Goal: Information Seeking & Learning: Compare options

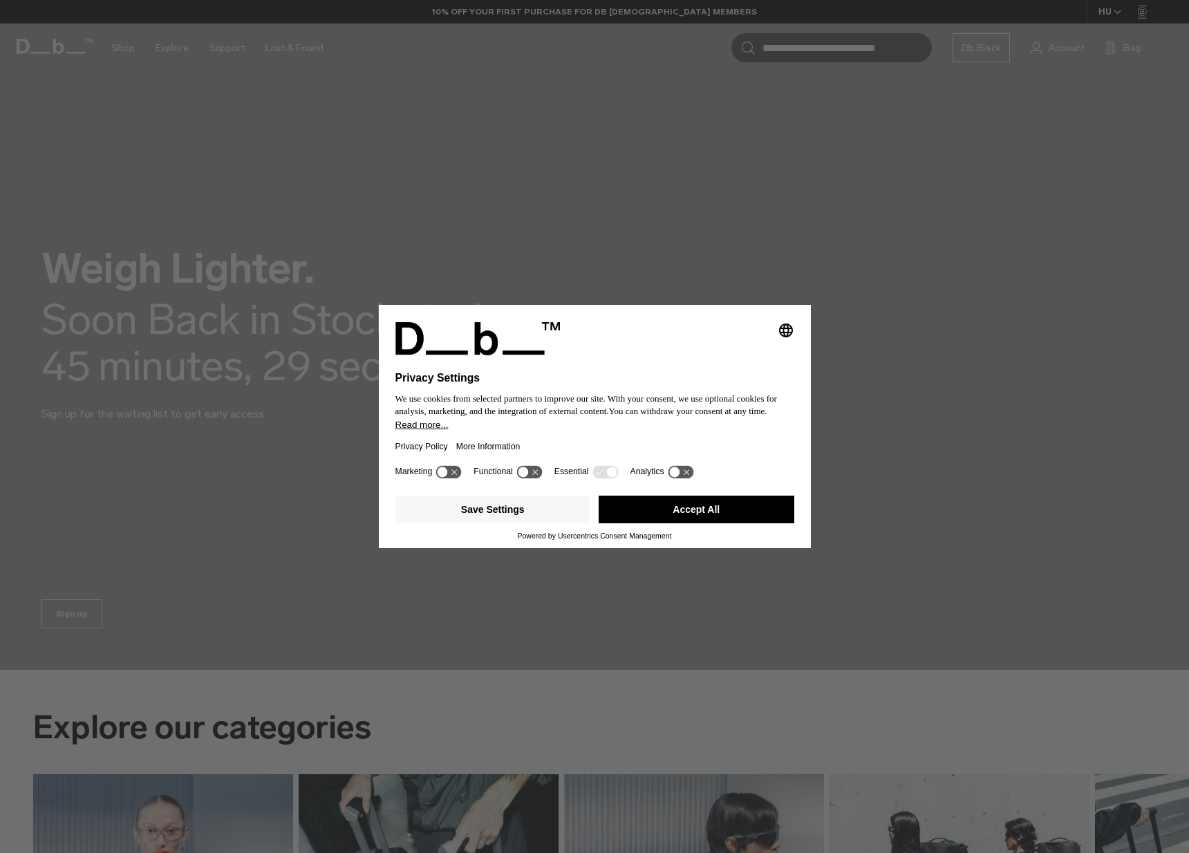
click at [692, 515] on button "Accept All" at bounding box center [697, 510] width 196 height 28
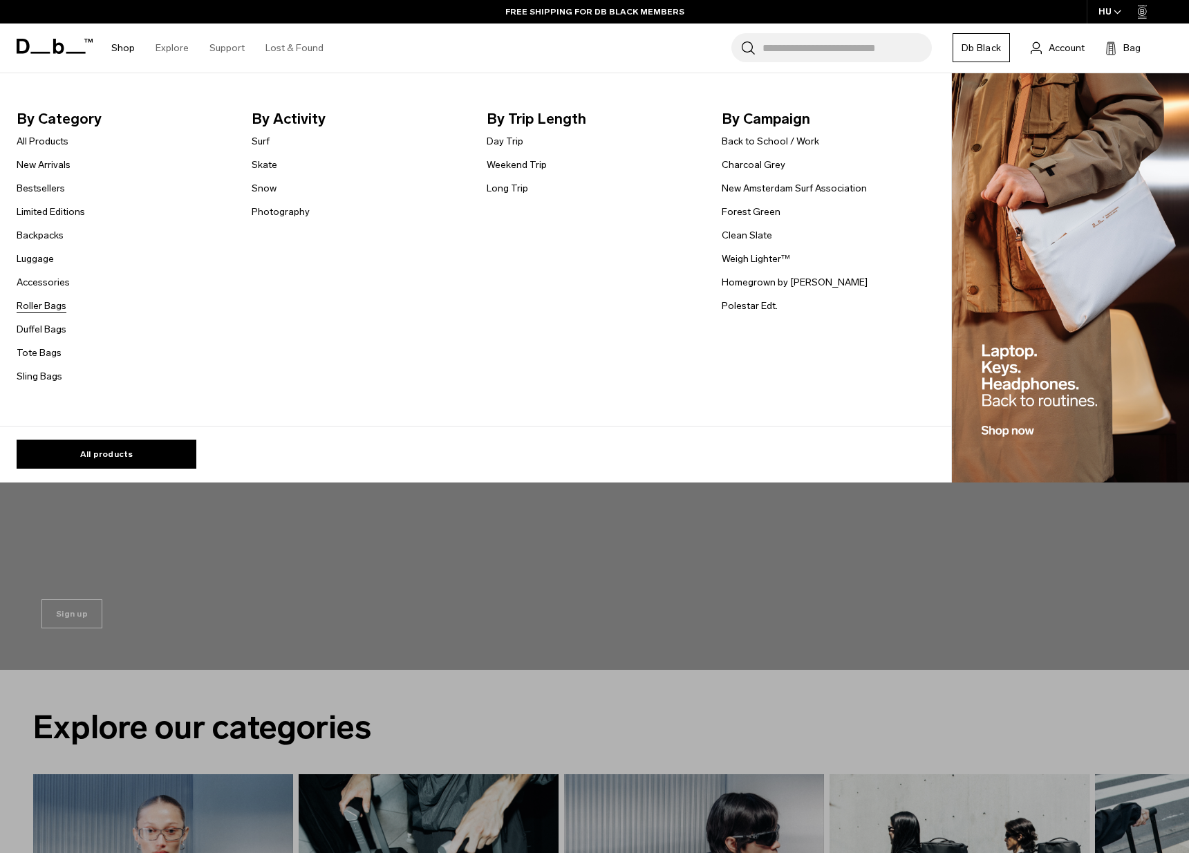
click at [43, 310] on link "Roller Bags" at bounding box center [42, 306] width 50 height 15
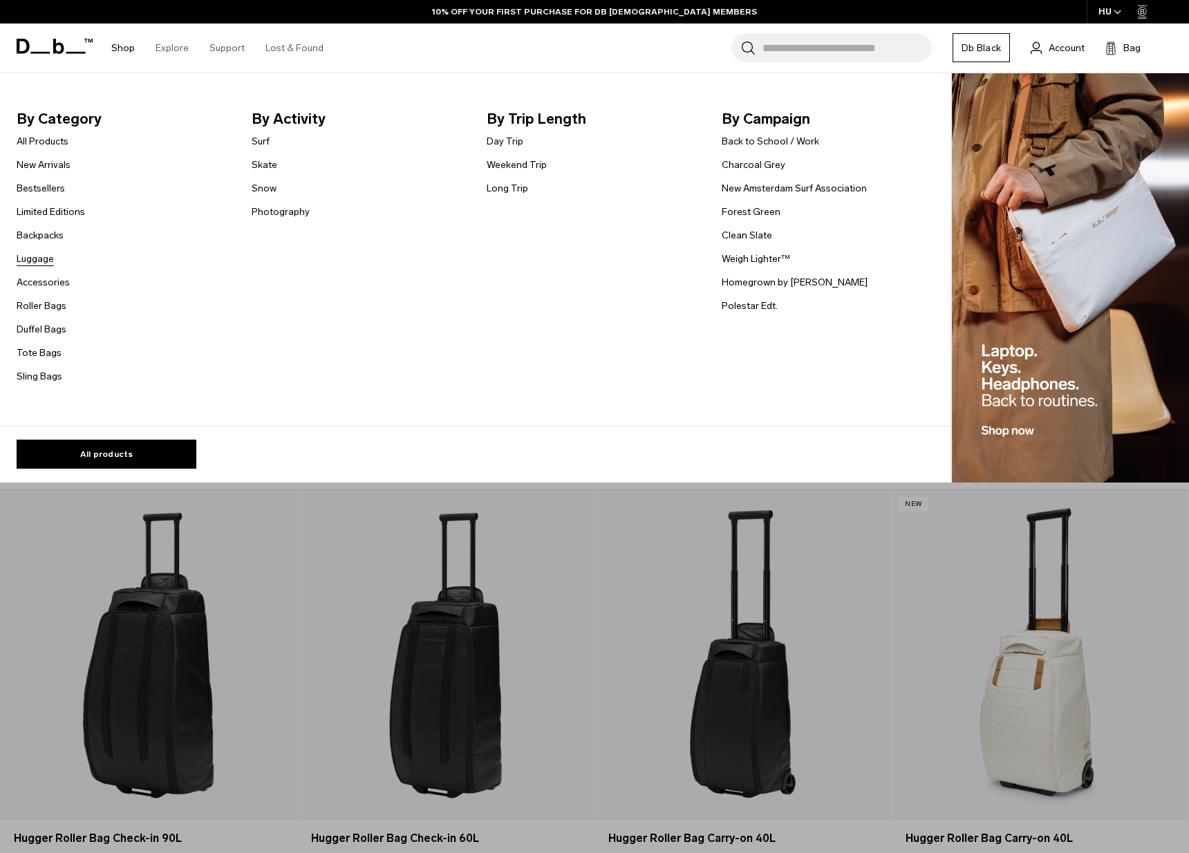
click at [32, 257] on link "Luggage" at bounding box center [35, 259] width 37 height 15
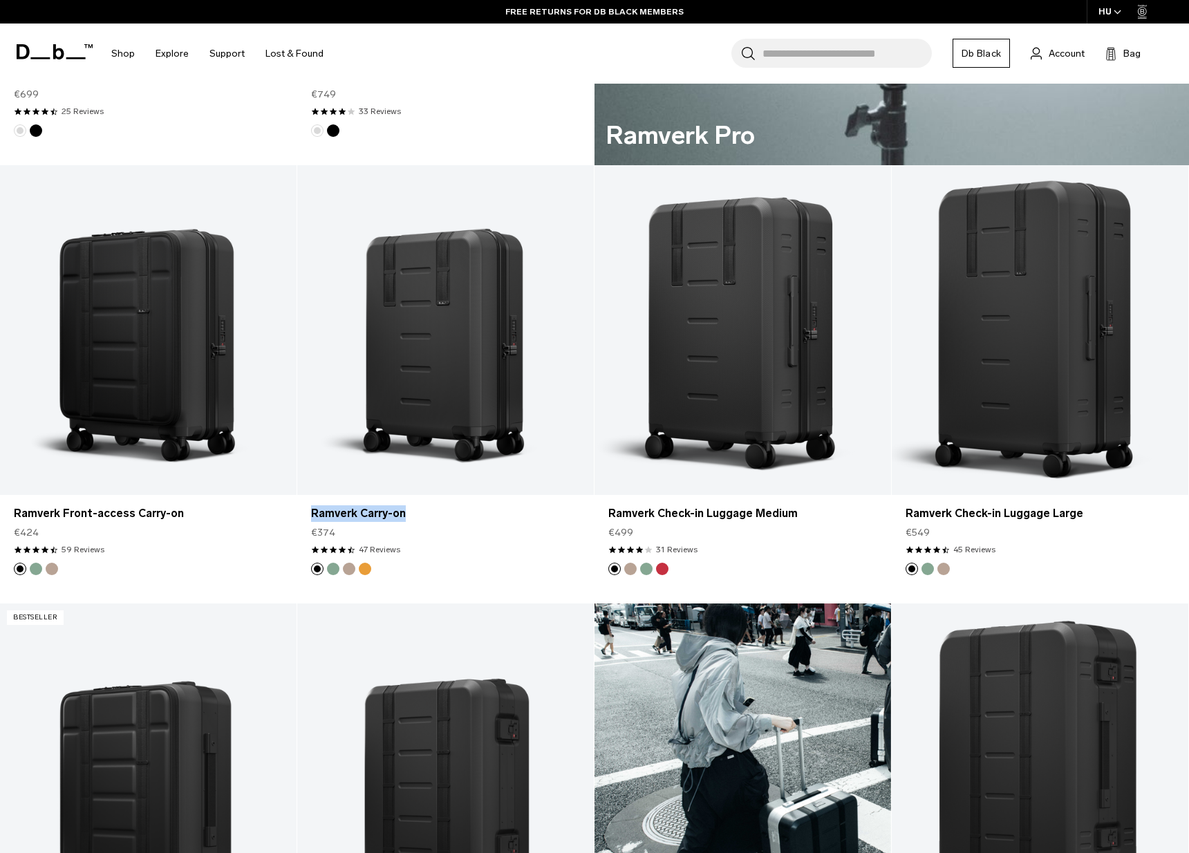
scroll to position [1055, 0]
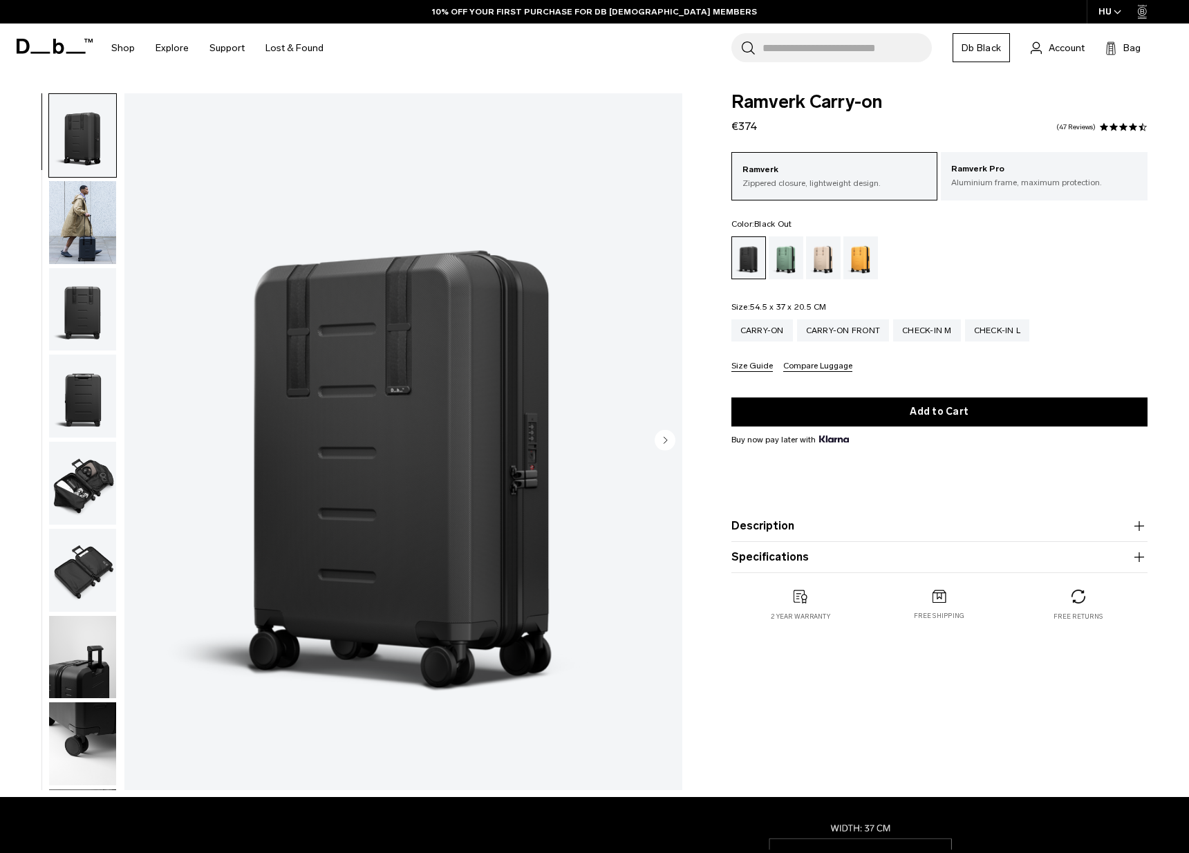
click at [789, 557] on button "Specifications" at bounding box center [939, 557] width 416 height 17
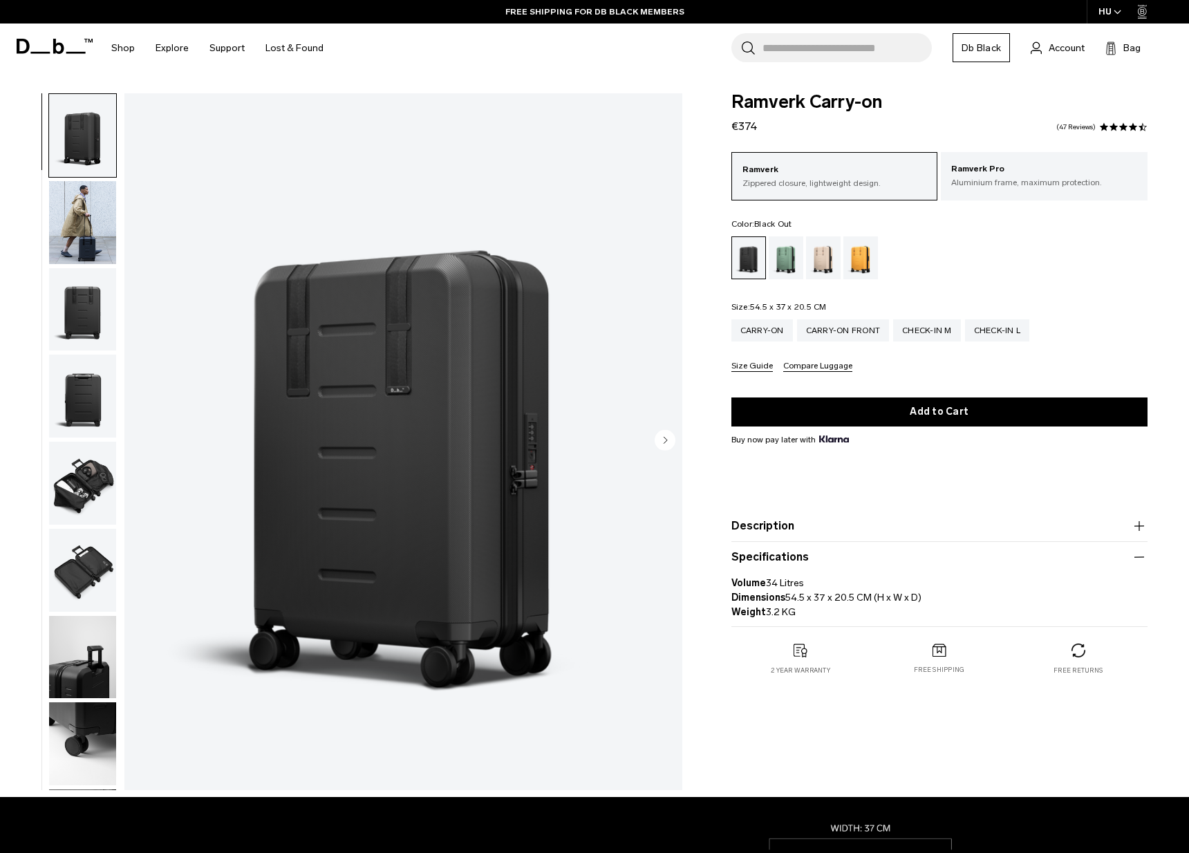
click at [666, 440] on icon "Next slide" at bounding box center [664, 440] width 3 height 6
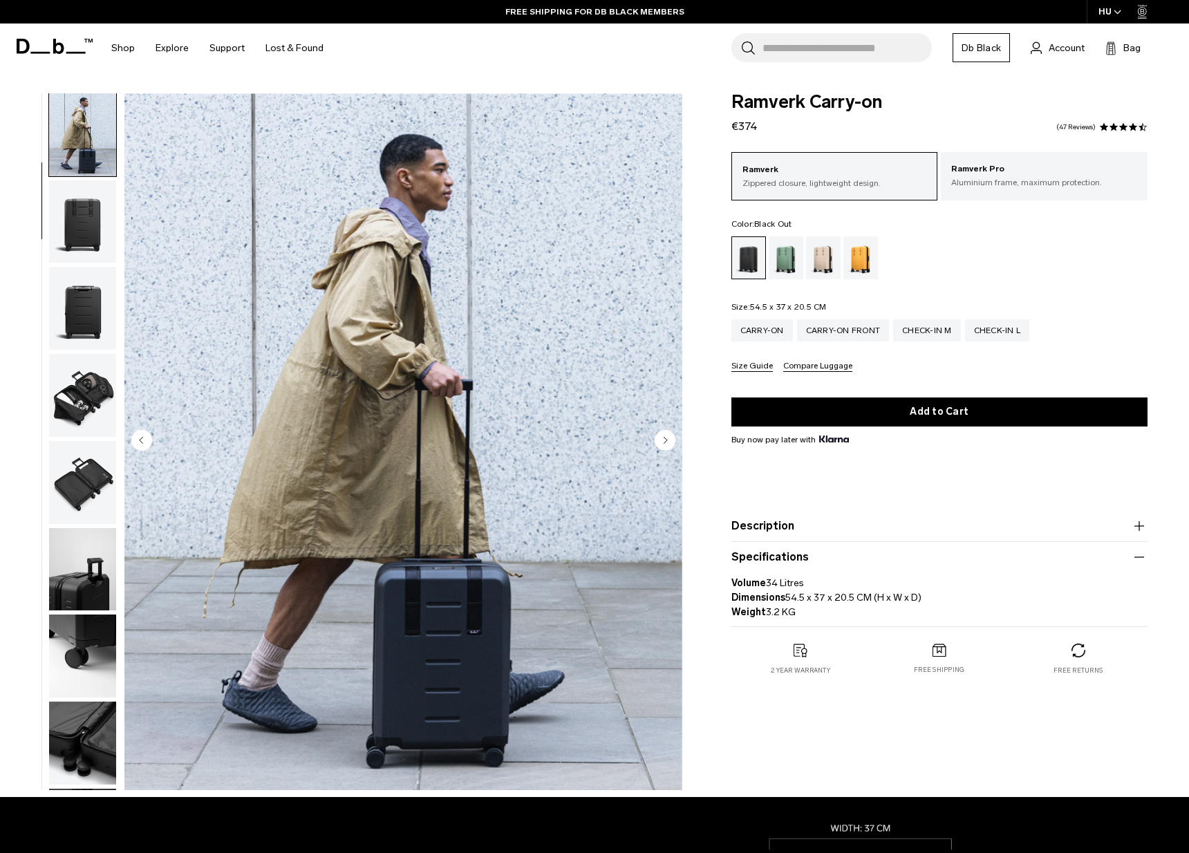
click at [666, 440] on icon "Next slide" at bounding box center [664, 440] width 3 height 6
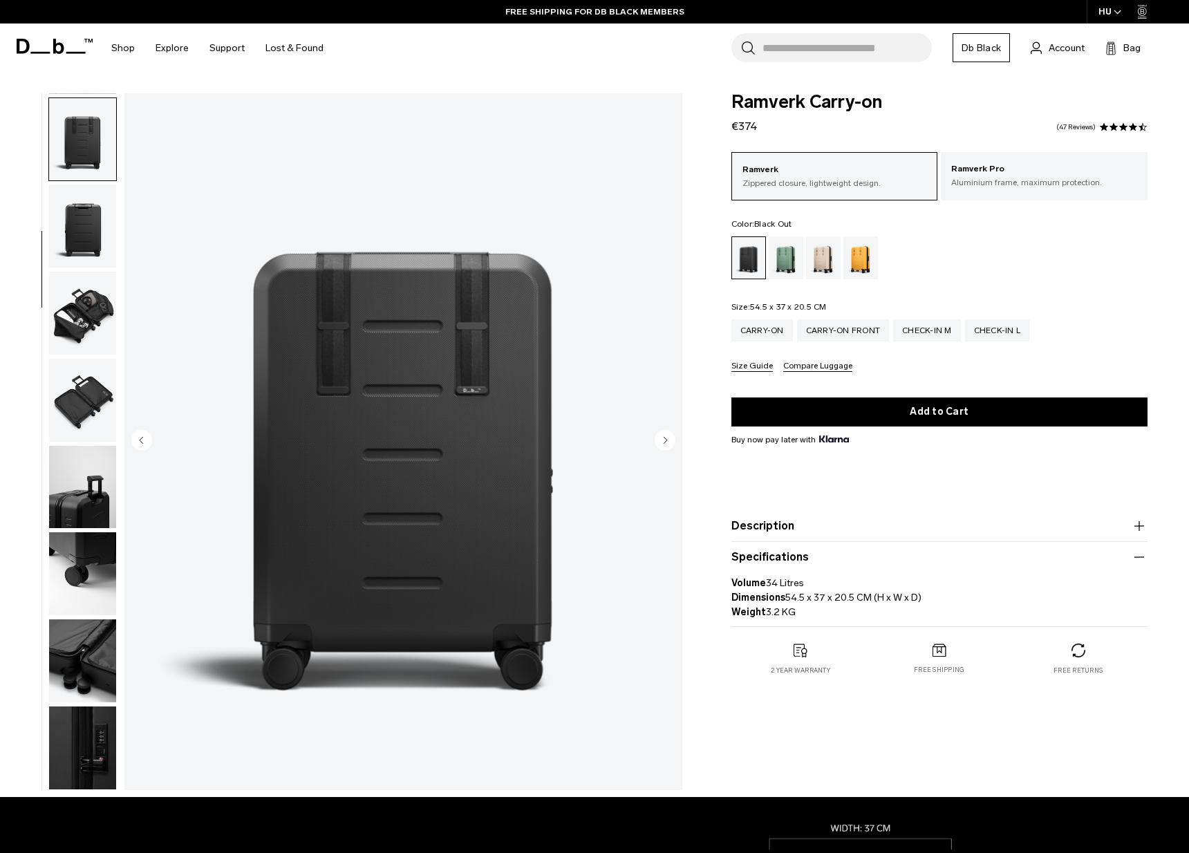
click at [666, 440] on icon "Next slide" at bounding box center [664, 440] width 3 height 6
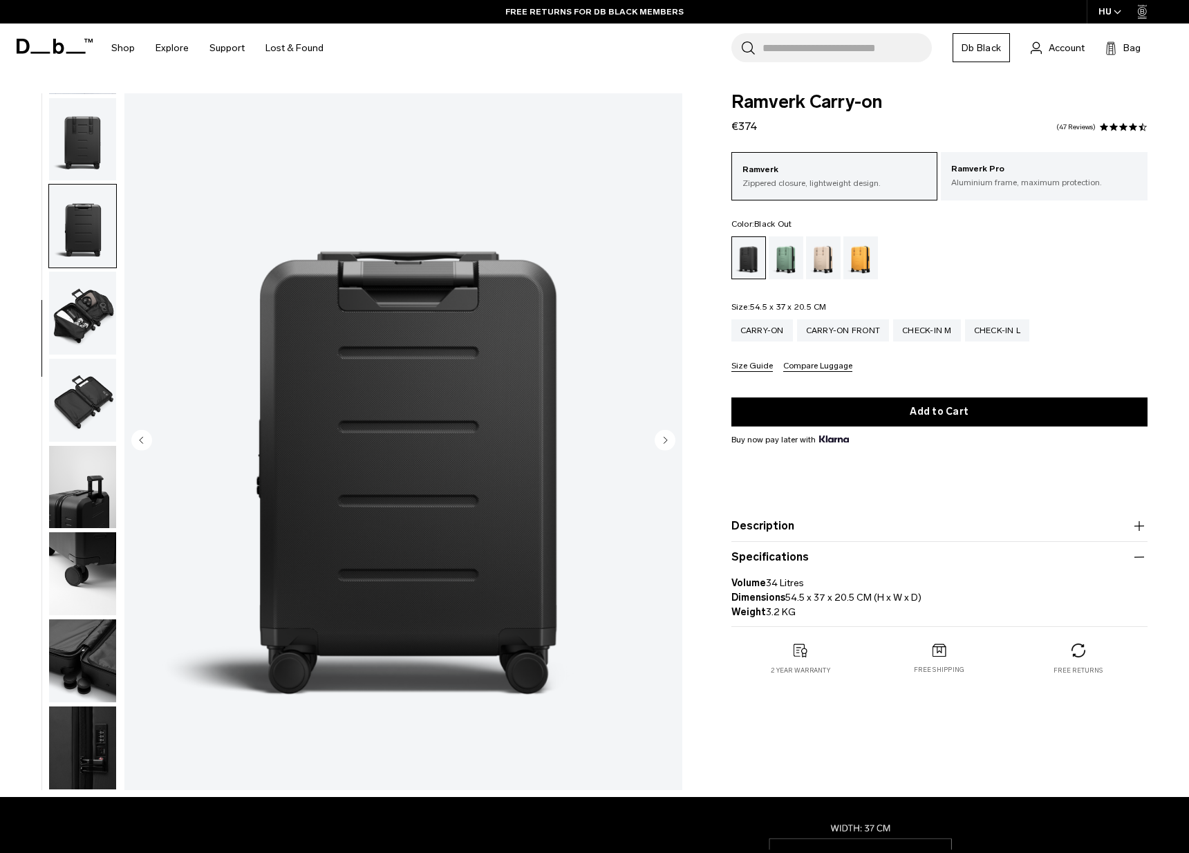
click at [666, 440] on icon "Next slide" at bounding box center [664, 440] width 3 height 6
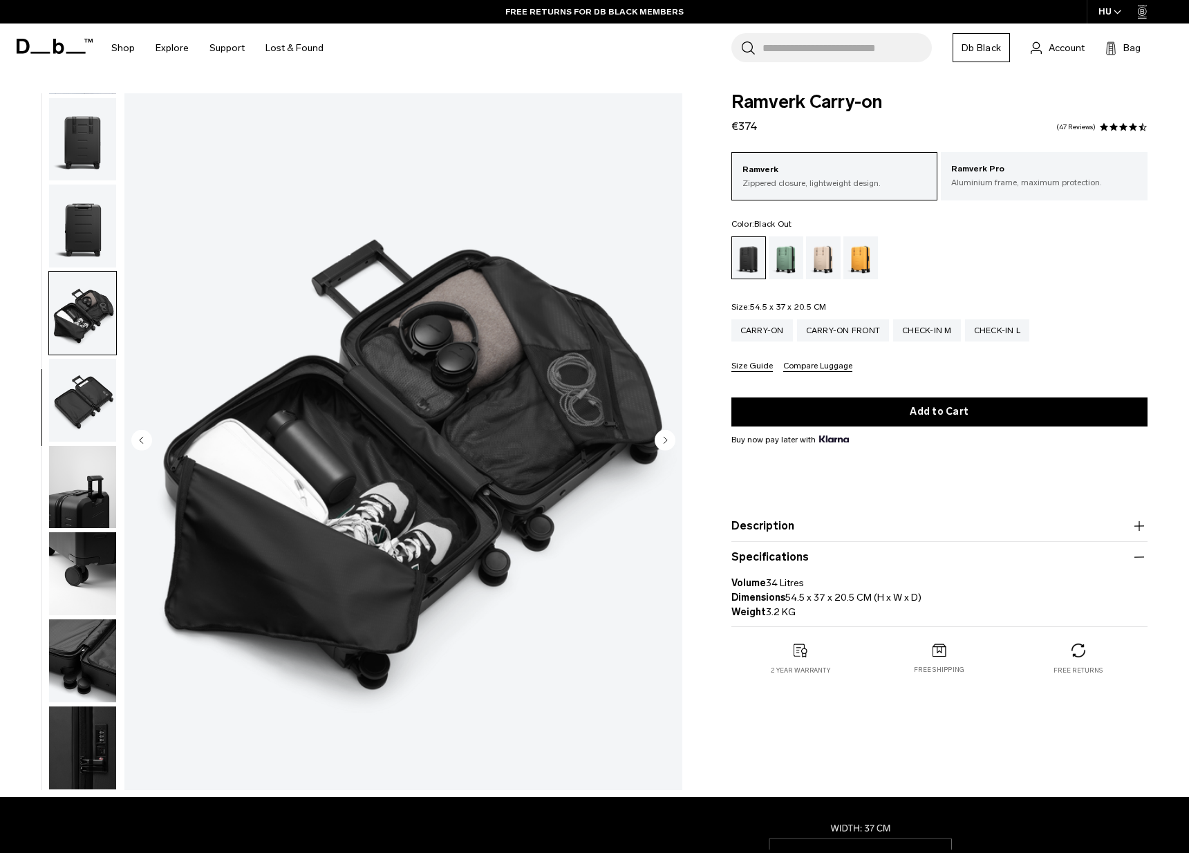
click at [666, 440] on icon "Next slide" at bounding box center [664, 440] width 3 height 6
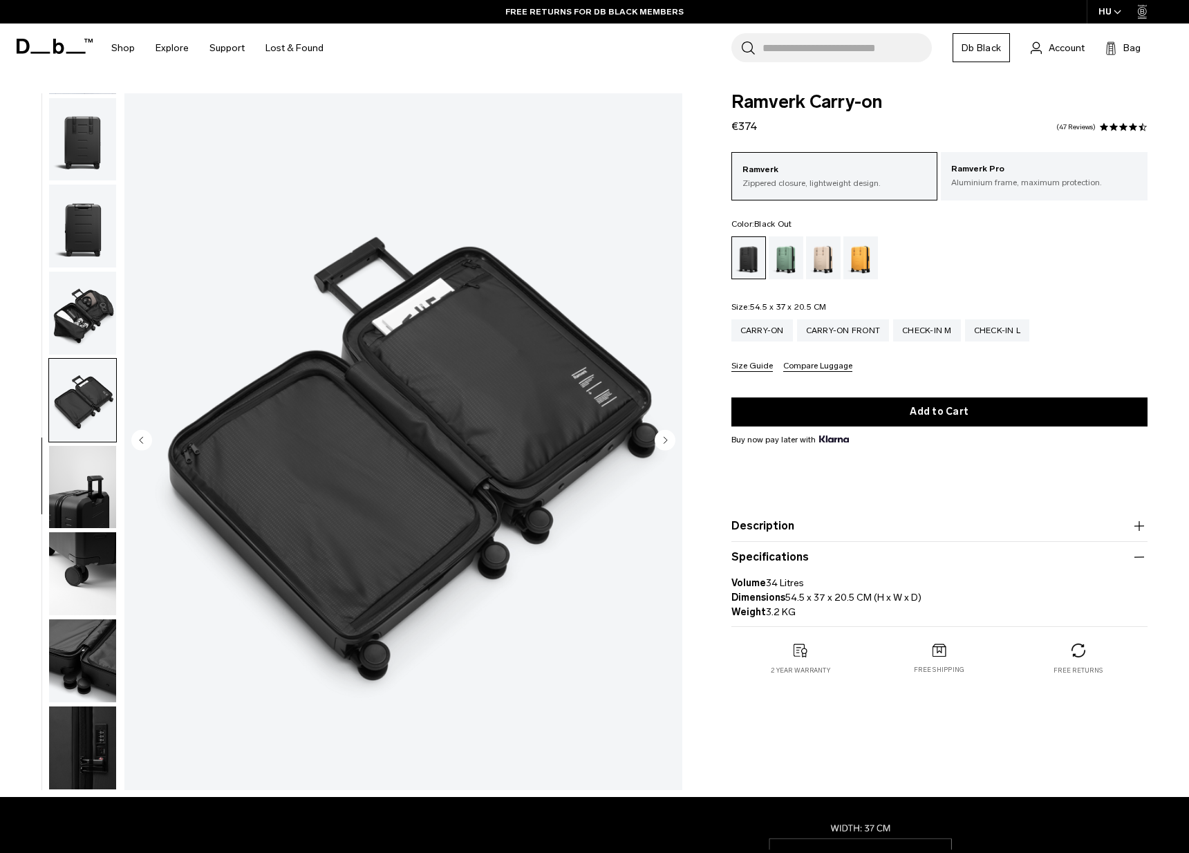
click at [666, 440] on icon "Next slide" at bounding box center [664, 440] width 3 height 6
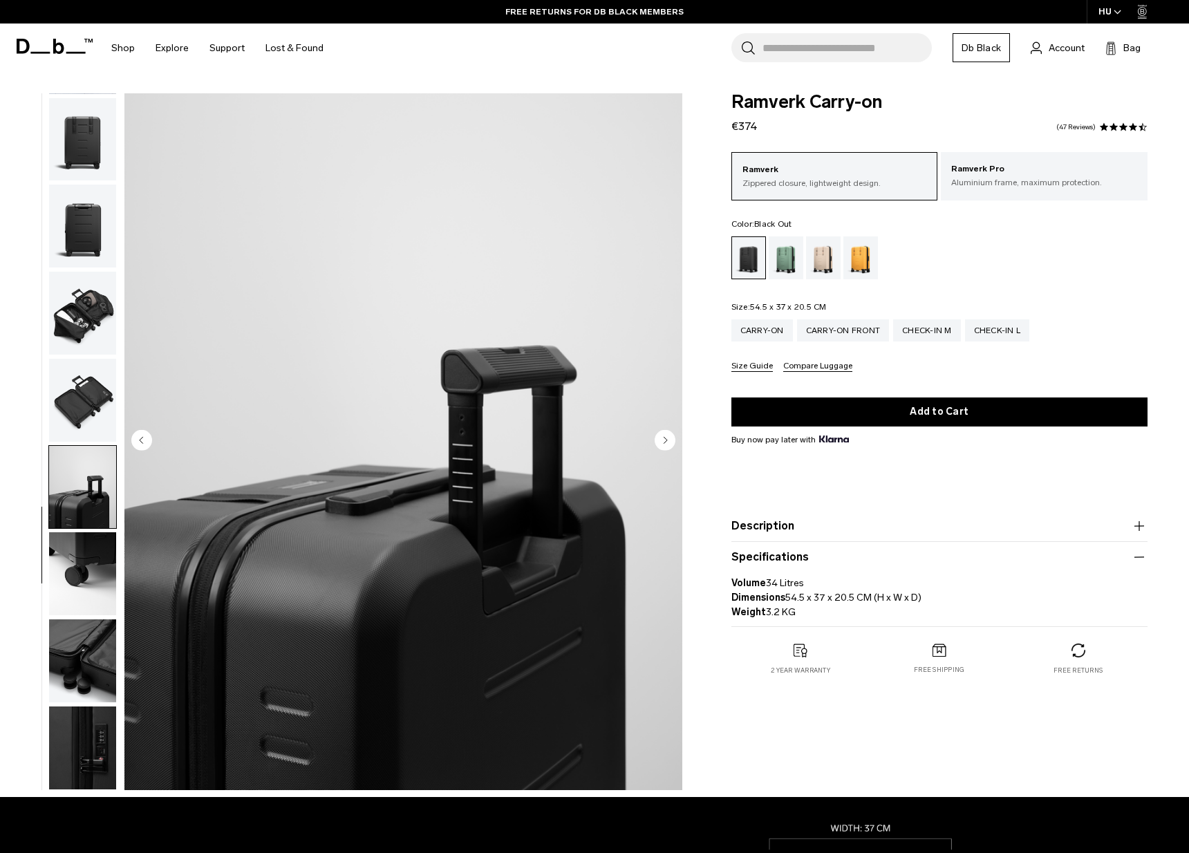
click at [666, 440] on icon "Next slide" at bounding box center [664, 440] width 3 height 6
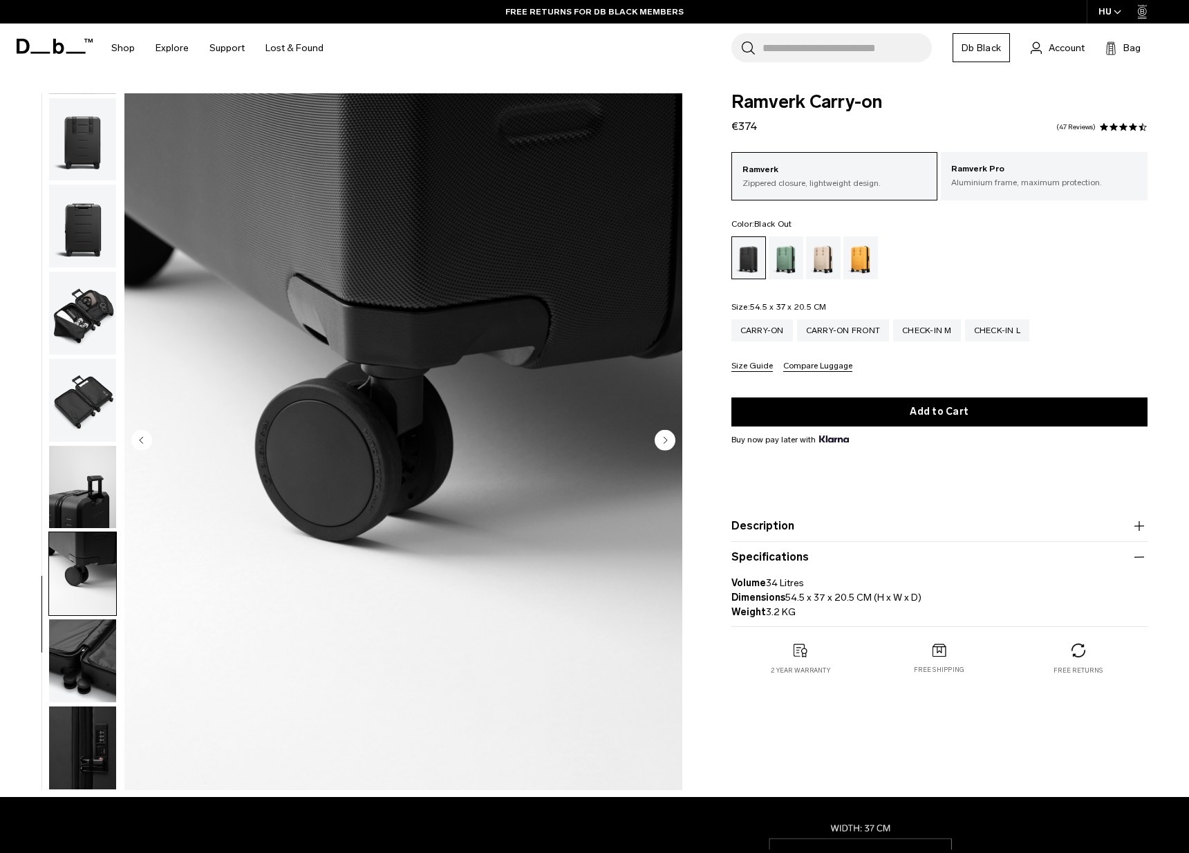
click at [666, 440] on icon "Next slide" at bounding box center [664, 440] width 3 height 6
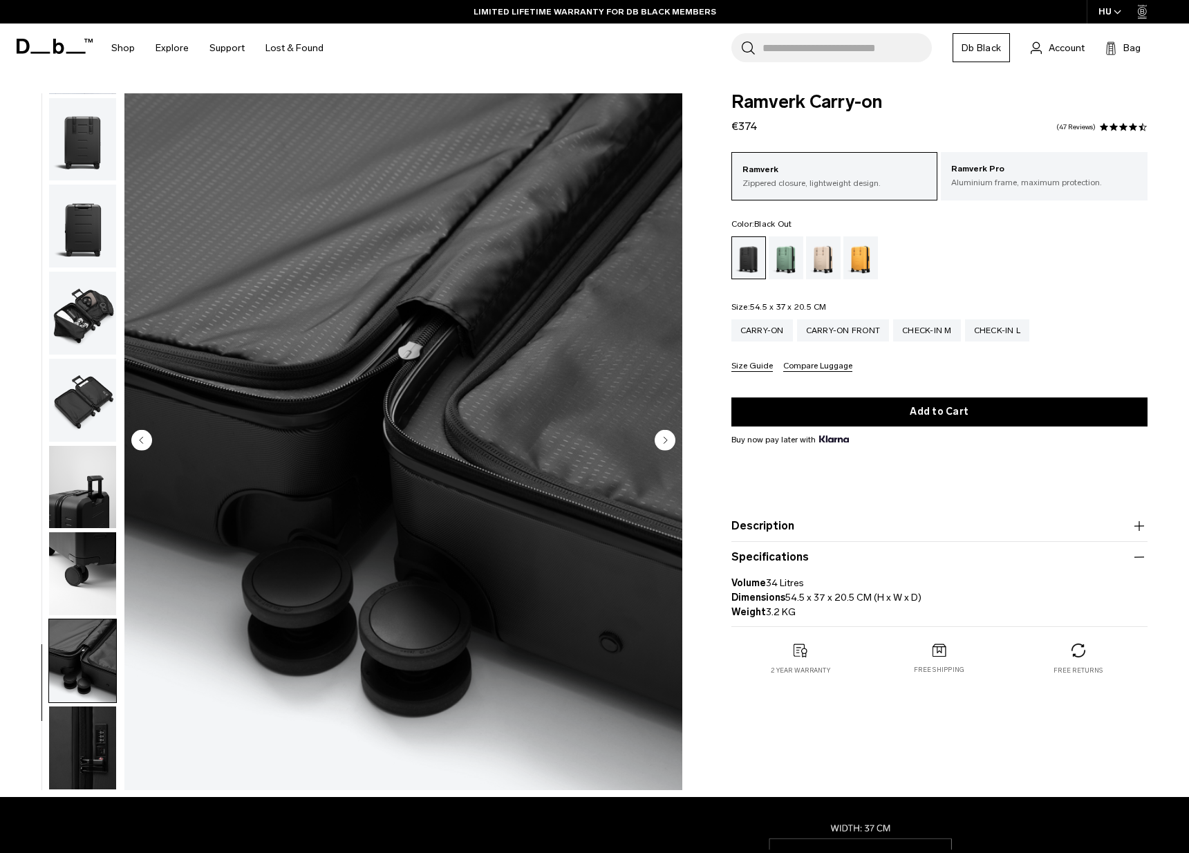
click at [666, 440] on icon "Next slide" at bounding box center [664, 440] width 3 height 6
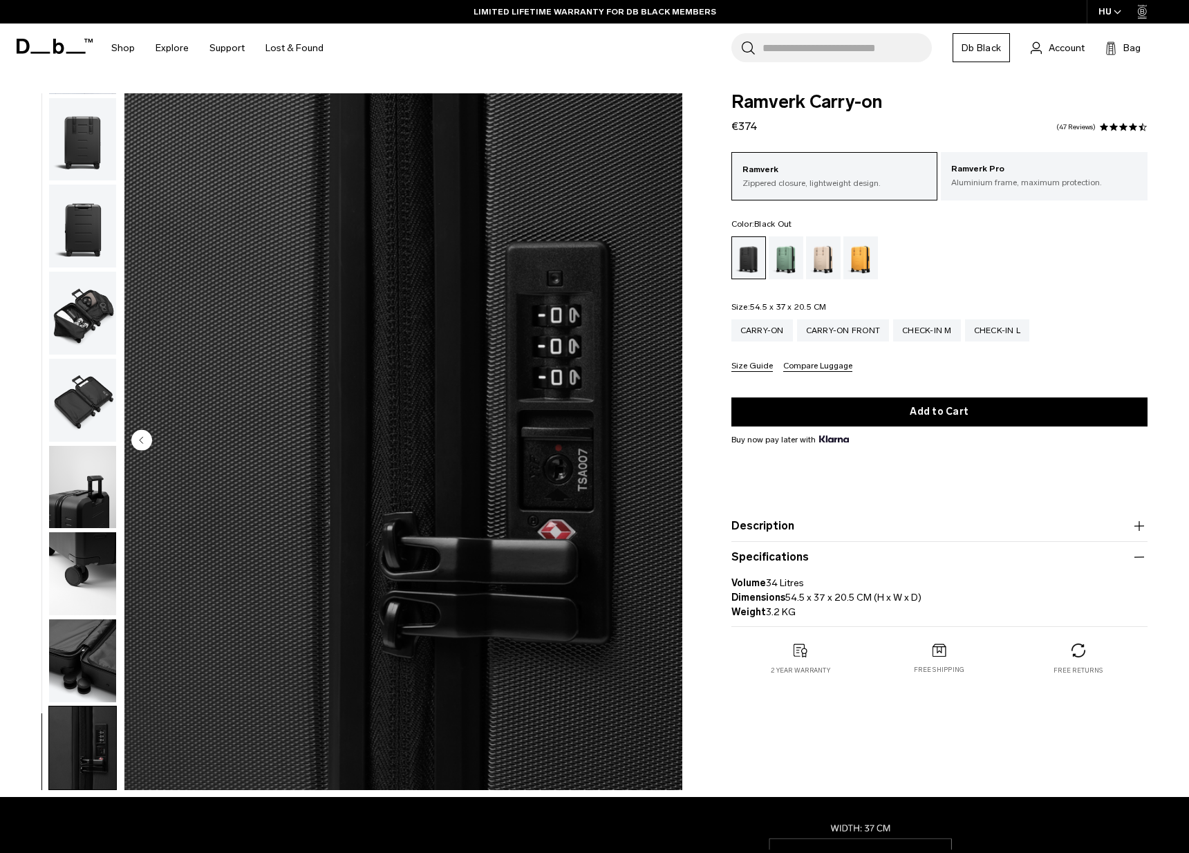
click at [666, 440] on img "10 / 10" at bounding box center [403, 441] width 558 height 697
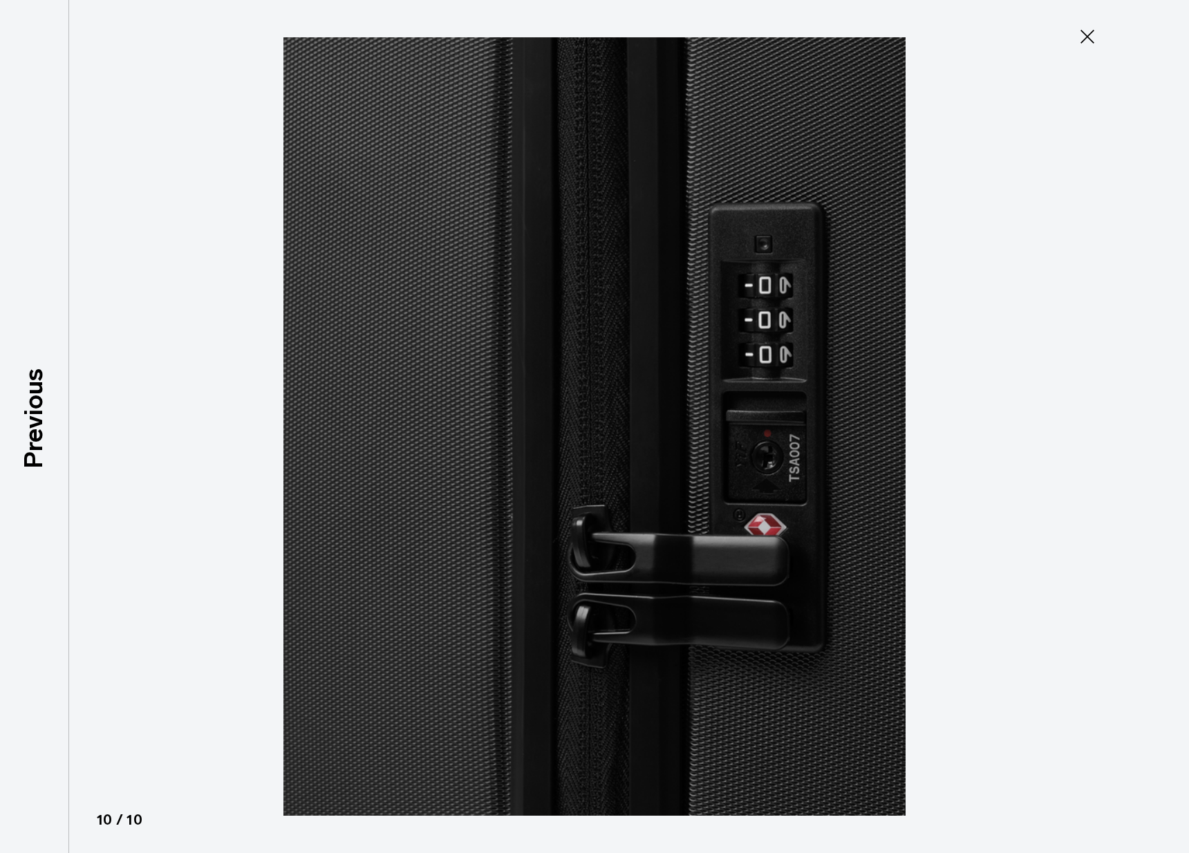
click at [1087, 38] on icon at bounding box center [1087, 37] width 22 height 22
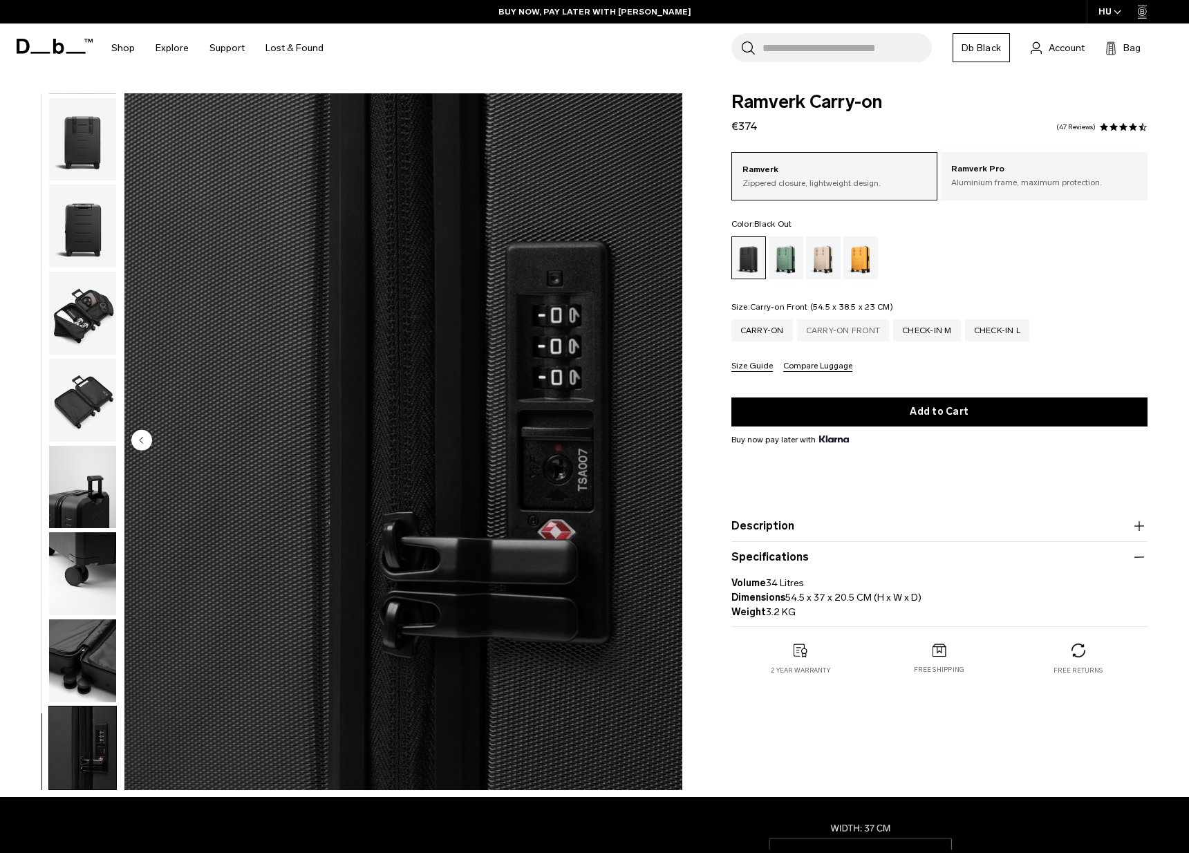
click at [864, 330] on div "Carry-on Front" at bounding box center [843, 330] width 93 height 22
click at [771, 328] on div "Carry-on" at bounding box center [762, 330] width 62 height 22
click at [851, 329] on div "Carry-on Front" at bounding box center [843, 330] width 93 height 22
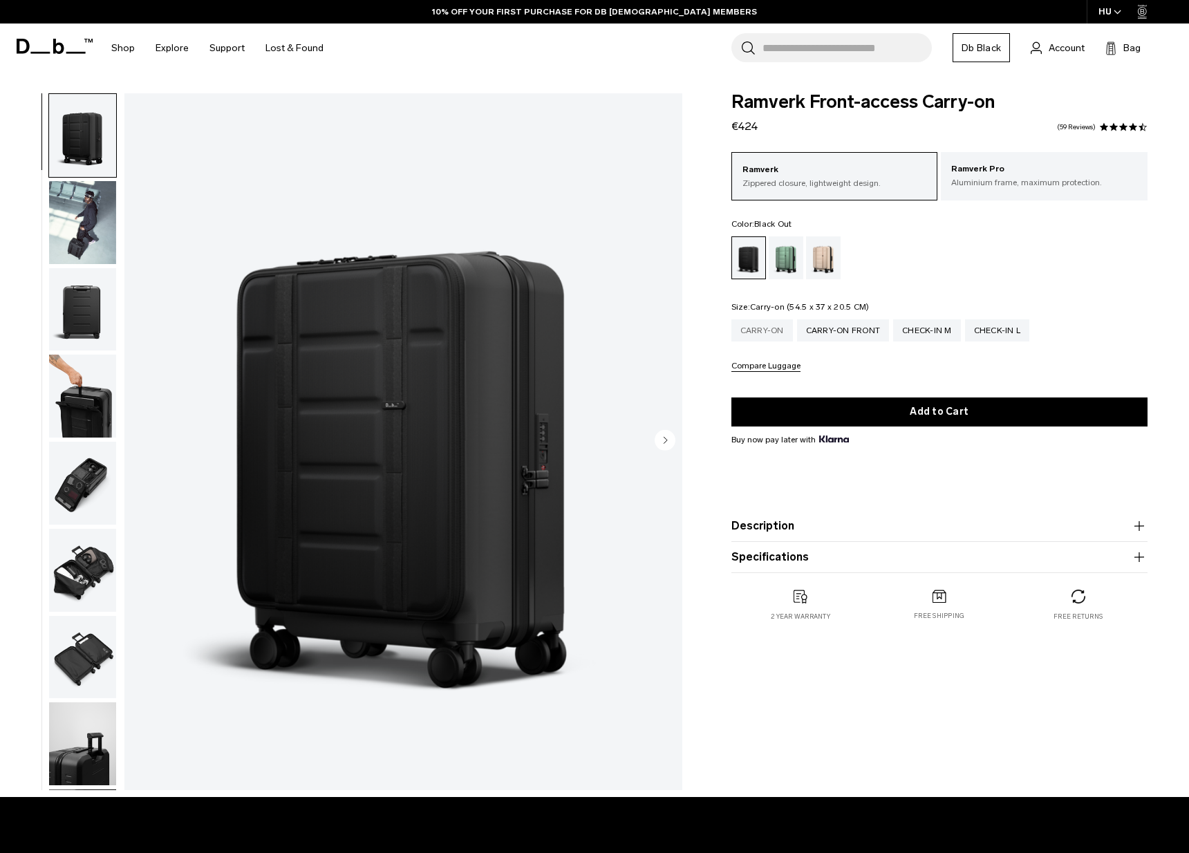
click at [767, 334] on div "Carry-on" at bounding box center [762, 330] width 62 height 22
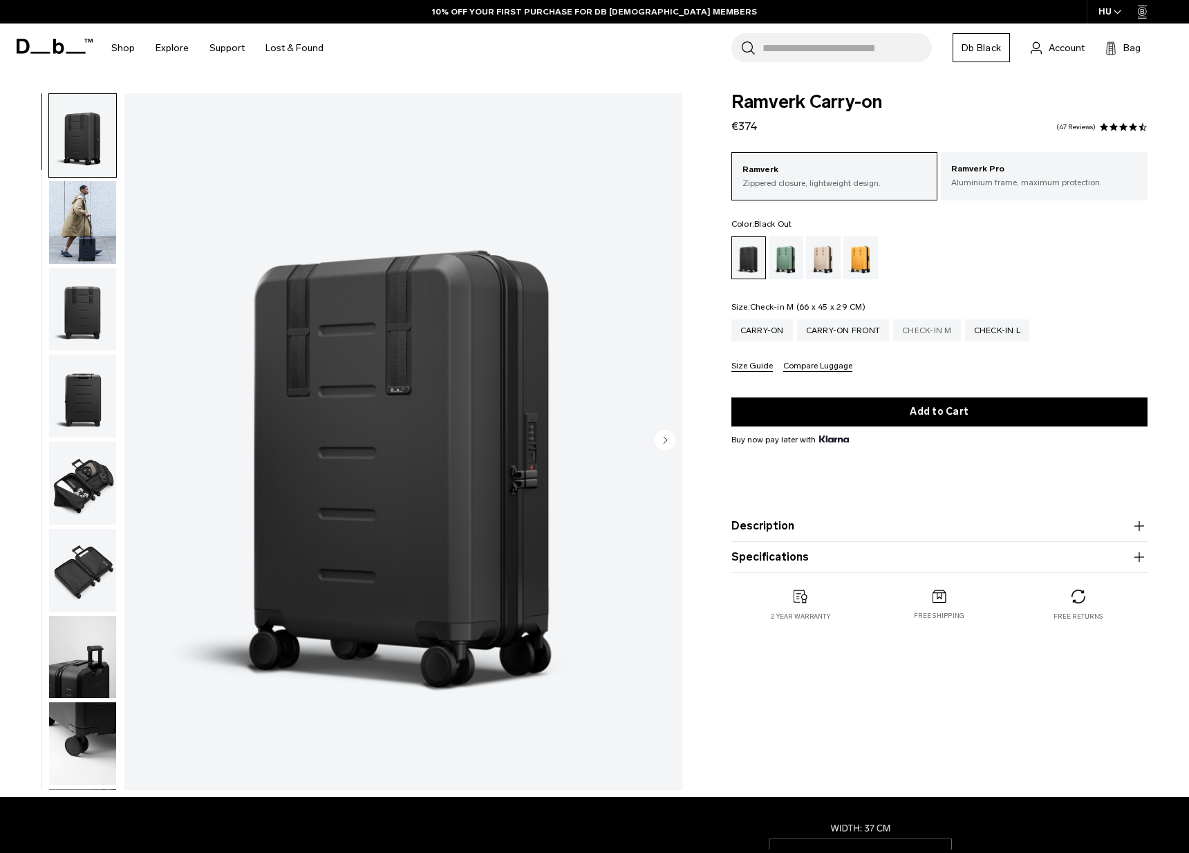
click at [939, 335] on div "Check-in M" at bounding box center [927, 330] width 68 height 22
